Goal: Check status

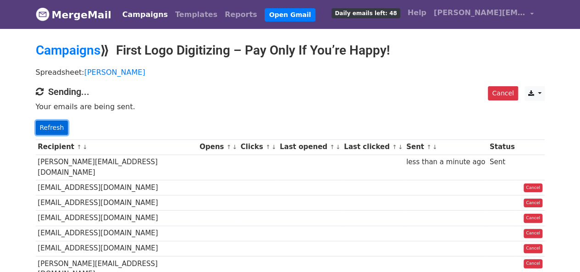
click at [56, 126] on link "Refresh" at bounding box center [52, 128] width 33 height 14
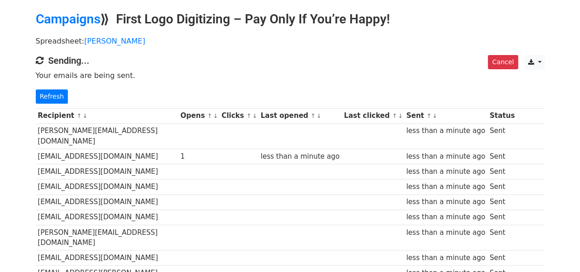
scroll to position [46, 0]
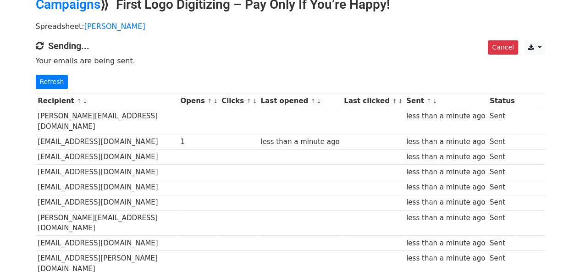
click at [61, 89] on div "Recipient ↑ ↓ Opens ↑ ↓ Clicks ↑ ↓ Last opened ↑ ↓ Last clicked ↑ ↓ Sent ↑ ↓ St…" at bounding box center [290, 237] width 523 height 296
click at [60, 87] on link "Refresh" at bounding box center [52, 82] width 33 height 14
